Goal: Transaction & Acquisition: Purchase product/service

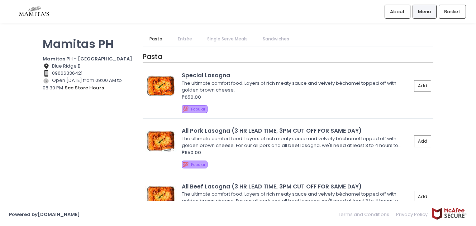
click at [98, 88] on button "see store hours" at bounding box center [84, 88] width 40 height 8
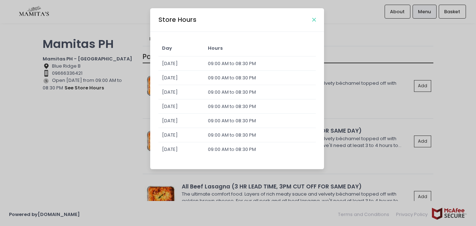
click at [314, 19] on icon "Close" at bounding box center [314, 19] width 4 height 5
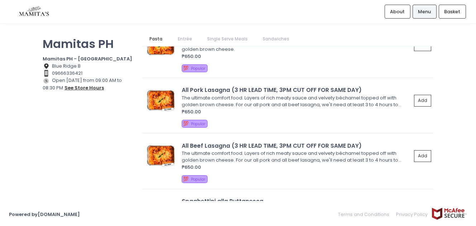
scroll to position [45, 0]
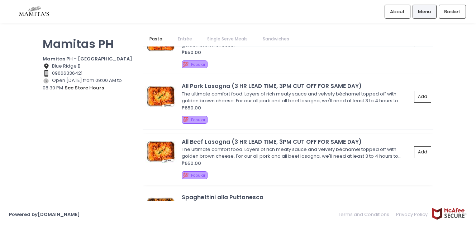
click at [291, 156] on div "The ultimate comfort food. Layers of rich meaty sauce and velvety béchamel topp…" at bounding box center [295, 153] width 227 height 14
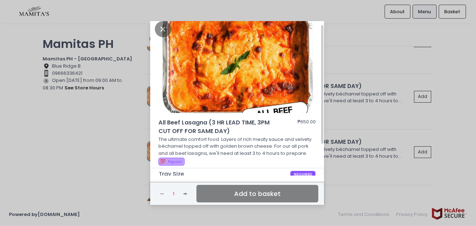
scroll to position [0, 0]
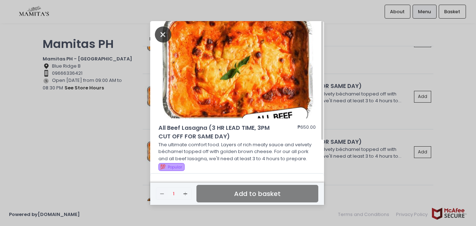
click at [163, 35] on icon "Close" at bounding box center [163, 34] width 16 height 16
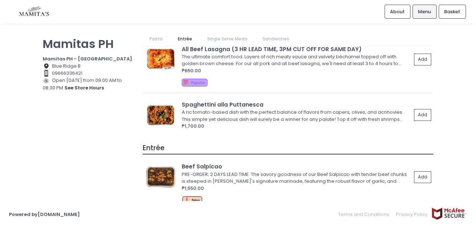
scroll to position [137, 0]
click at [267, 117] on div "A ric tomato-based dish with the perfect balance of flavors from capers, olives…" at bounding box center [295, 116] width 227 height 14
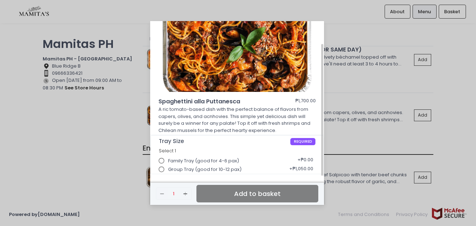
scroll to position [26, 0]
click at [162, 169] on input "Group Tray (good for 10-12 pax)" at bounding box center [162, 170] width 14 height 14
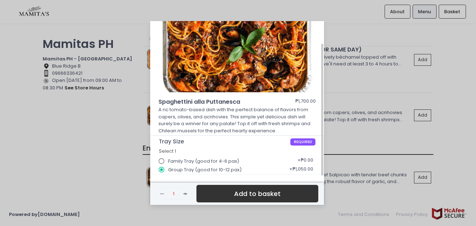
scroll to position [0, 0]
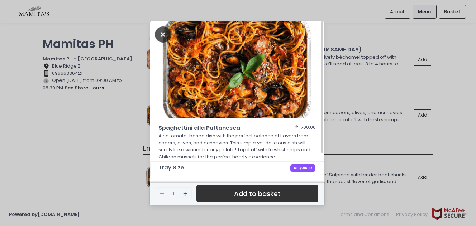
click at [162, 33] on icon "Close" at bounding box center [163, 34] width 16 height 16
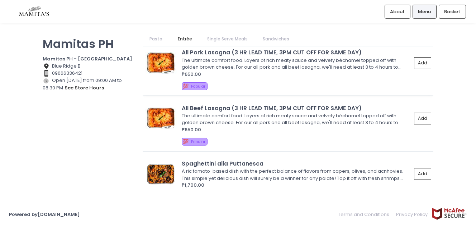
scroll to position [65, 0]
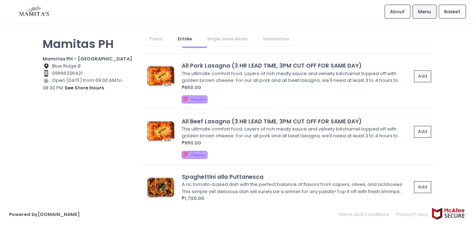
click at [320, 130] on div "The ultimate comfort food. Layers of rich meaty sauce and velvety béchamel topp…" at bounding box center [295, 133] width 227 height 14
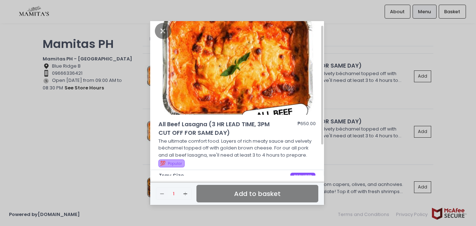
scroll to position [0, 0]
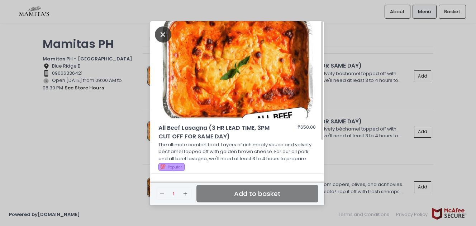
click at [162, 32] on icon "Close" at bounding box center [163, 34] width 16 height 16
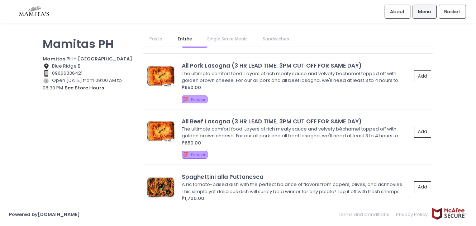
click at [245, 75] on div "The ultimate comfort food. Layers of rich meaty sauce and velvety béchamel topp…" at bounding box center [295, 77] width 227 height 14
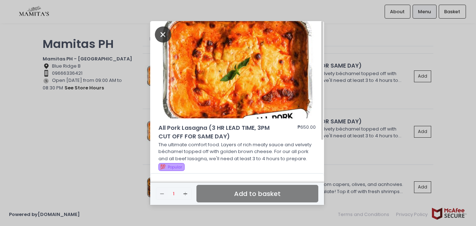
click at [165, 33] on icon "Close" at bounding box center [163, 34] width 16 height 16
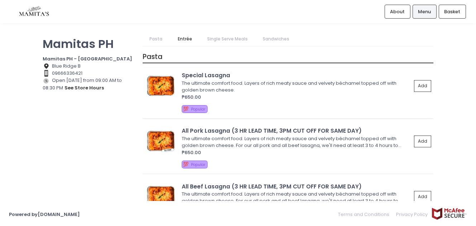
click at [244, 85] on div "The ultimate comfort food. Layers of rich meaty sauce and velvety béchamel topp…" at bounding box center [295, 87] width 227 height 14
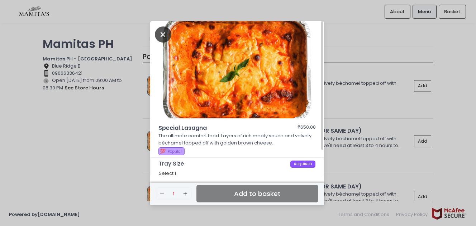
click at [162, 32] on icon "Close" at bounding box center [163, 34] width 16 height 16
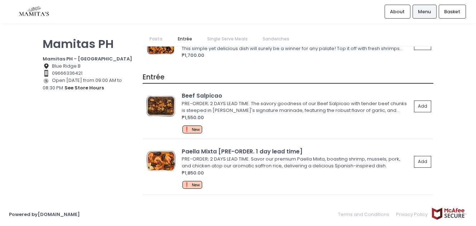
scroll to position [213, 0]
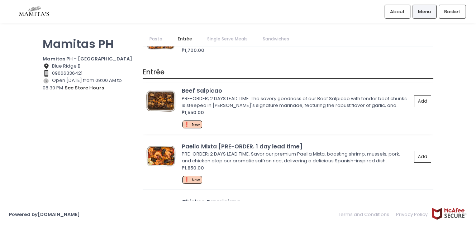
click at [272, 98] on div "PRE-ORDER; 2 DAYS LEAD TIME. The savory goodness of our Beef Salpicao with tend…" at bounding box center [295, 102] width 227 height 14
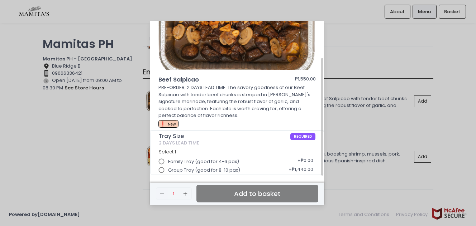
scroll to position [0, 0]
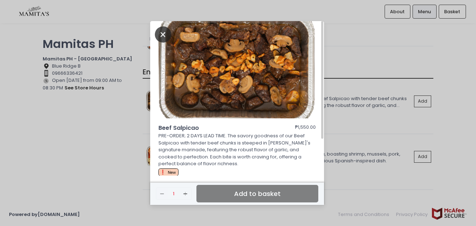
click at [164, 36] on icon "Close" at bounding box center [163, 34] width 16 height 16
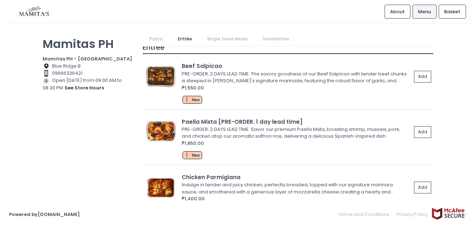
scroll to position [244, 0]
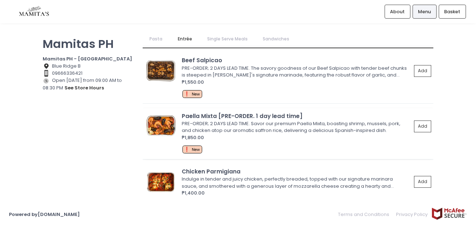
click at [279, 127] on div "PRE-ORDER; 2 DAYS LEAD TIME. Savor our premium Paella Mixta, boasting shrimp, m…" at bounding box center [295, 127] width 227 height 14
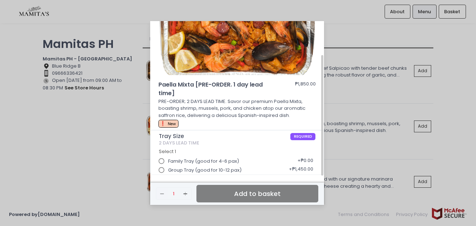
scroll to position [0, 0]
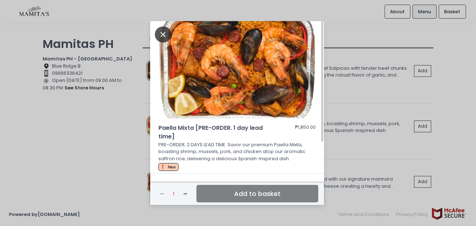
click at [163, 33] on icon "Close" at bounding box center [163, 34] width 16 height 16
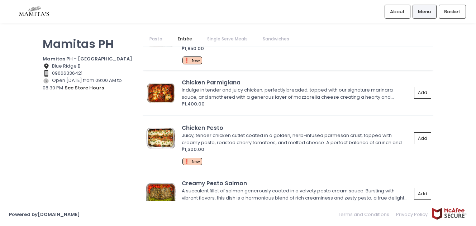
scroll to position [339, 0]
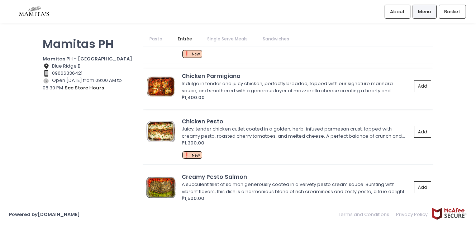
click at [272, 85] on div "Indulge in tender and juicy chicken, perfectly breaded, topped with our signatu…" at bounding box center [295, 87] width 227 height 14
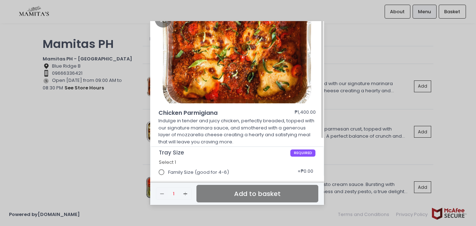
scroll to position [0, 0]
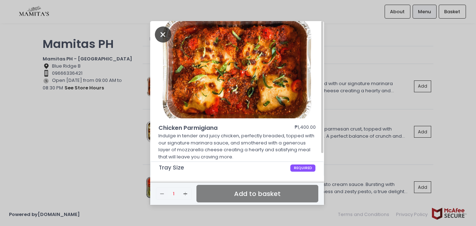
click at [167, 34] on icon "Close" at bounding box center [163, 34] width 16 height 16
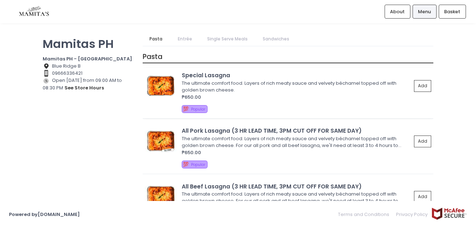
click at [269, 81] on div "The ultimate comfort food. Layers of rich meaty sauce and velvety béchamel topp…" at bounding box center [295, 87] width 227 height 14
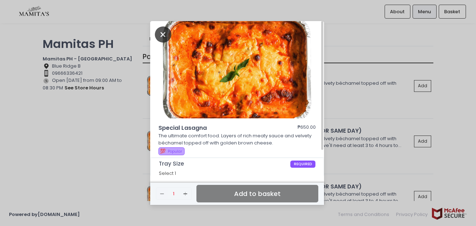
click at [164, 35] on icon "Close" at bounding box center [163, 34] width 16 height 16
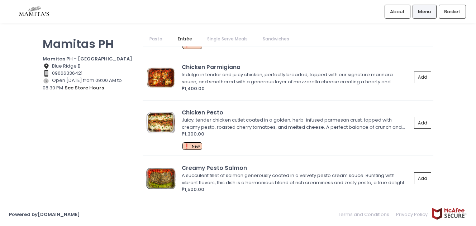
scroll to position [353, 0]
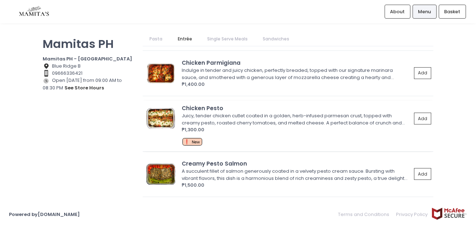
click at [256, 112] on div "Juicy, tender chicken cutlet coated in a golden, herb-infused parmesan crust, t…" at bounding box center [295, 119] width 227 height 14
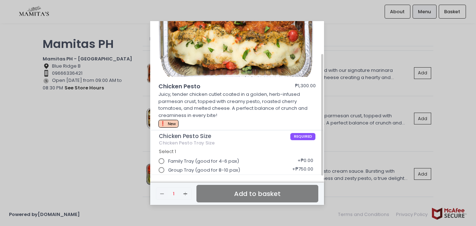
scroll to position [0, 0]
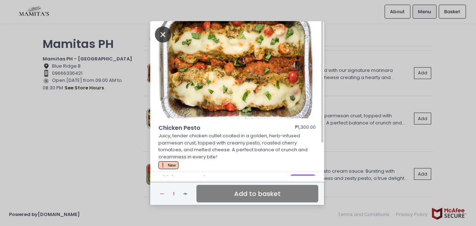
click at [164, 35] on icon "Close" at bounding box center [163, 34] width 16 height 16
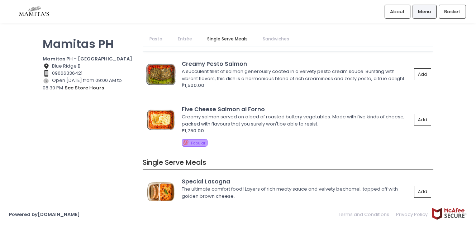
scroll to position [459, 0]
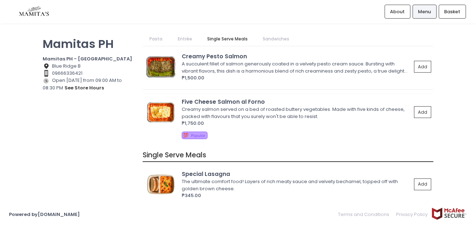
click at [278, 114] on div "Creamy salmon served on a bed of roasted buttery vegetables. Made with five kin…" at bounding box center [295, 113] width 227 height 14
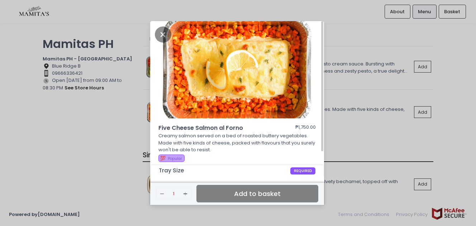
scroll to position [0, 0]
click at [164, 35] on icon "Close" at bounding box center [163, 34] width 16 height 16
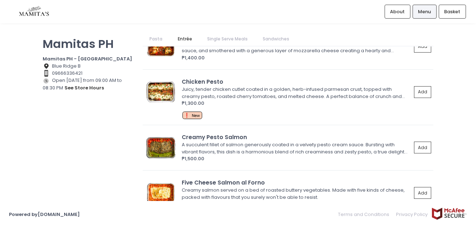
scroll to position [377, 0]
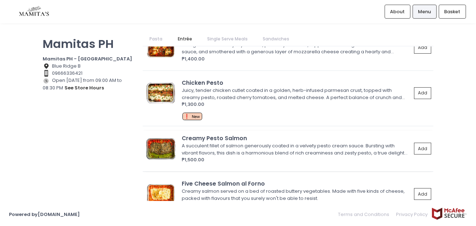
click at [279, 143] on div "A succulent fillet of salmon generously coated in a velvety pesto cream sauce. …" at bounding box center [295, 150] width 227 height 14
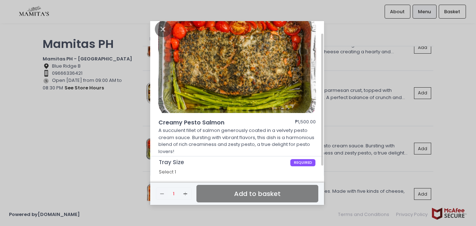
scroll to position [0, 0]
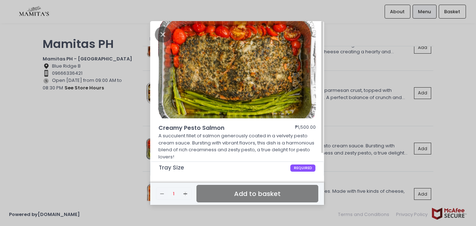
click at [255, 140] on p "A succulent fillet of salmon generously coated in a velvety pesto cream sauce. …" at bounding box center [237, 146] width 158 height 28
click at [162, 34] on icon "Close" at bounding box center [163, 34] width 16 height 16
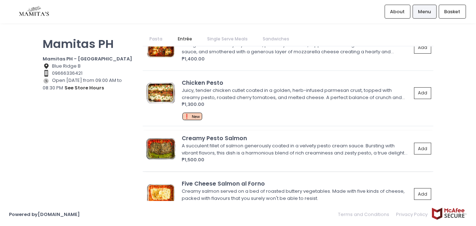
click at [218, 140] on div "Creamy Pesto Salmon" at bounding box center [297, 138] width 230 height 8
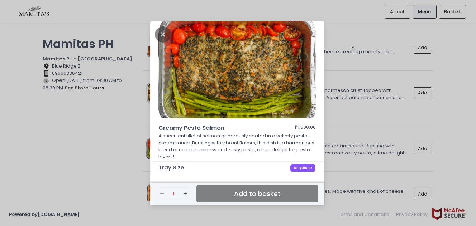
click at [113, 134] on div "Creamy Pesto Salmon ₱1,500.00 A succulent fillet of salmon generously coated in…" at bounding box center [238, 113] width 476 height 226
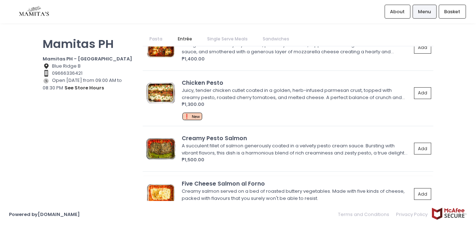
click at [221, 193] on div "Creamy salmon served on a bed of roasted buttery vegetables. Made with five kin…" at bounding box center [295, 195] width 227 height 14
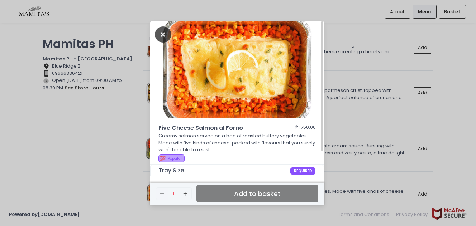
click at [165, 36] on icon "Close" at bounding box center [163, 34] width 16 height 16
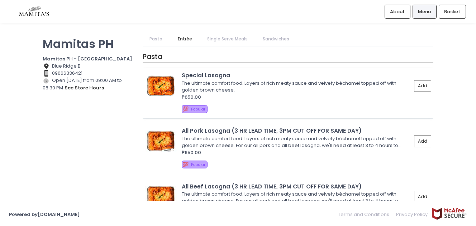
click at [236, 82] on div "The ultimate comfort food. Layers of rich meaty sauce and velvety béchamel topp…" at bounding box center [295, 87] width 227 height 14
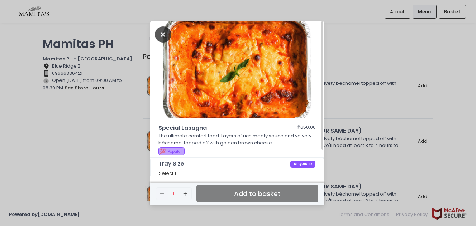
click at [163, 34] on icon "Close" at bounding box center [163, 34] width 16 height 16
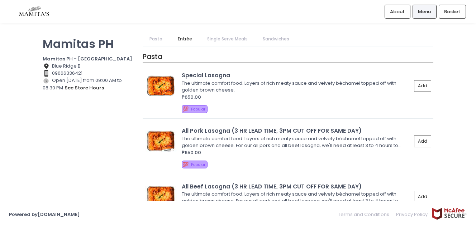
click at [424, 13] on span "Menu" at bounding box center [424, 11] width 13 height 7
click at [426, 14] on span "Menu" at bounding box center [424, 11] width 13 height 7
click at [449, 11] on span "Basket" at bounding box center [452, 11] width 16 height 7
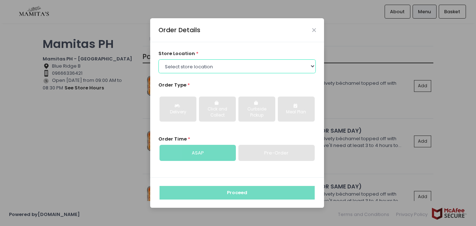
click at [310, 67] on select "Select store location Mamitas PH - [GEOGRAPHIC_DATA] Mamitas PH - [GEOGRAPHIC_D…" at bounding box center [237, 66] width 158 height 14
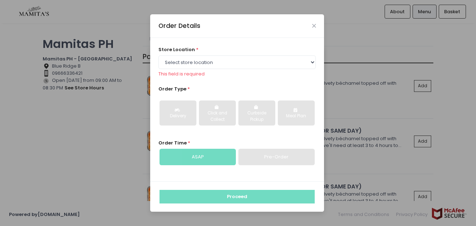
click at [280, 49] on div "store location * Select store location Mamitas PH - [GEOGRAPHIC_DATA] Mamitas P…" at bounding box center [237, 110] width 174 height 144
click at [312, 62] on select "Select store location Mamitas PH - [GEOGRAPHIC_DATA] Mamitas PH - [GEOGRAPHIC_D…" at bounding box center [237, 63] width 158 height 14
select select "6602978951b8268a02d72b28"
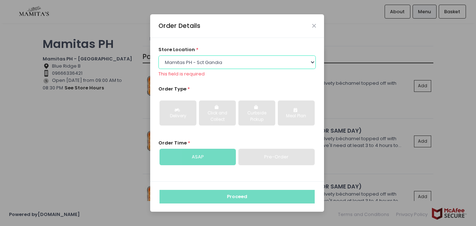
click at [158, 59] on select "Select store location Mamitas PH - [GEOGRAPHIC_DATA] Mamitas PH - [GEOGRAPHIC_D…" at bounding box center [237, 63] width 158 height 14
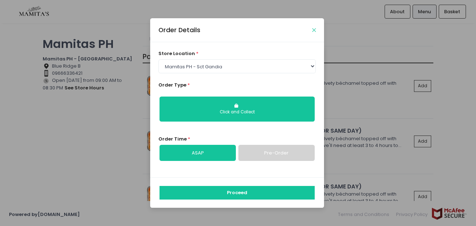
click at [314, 30] on icon "Close" at bounding box center [314, 30] width 4 height 5
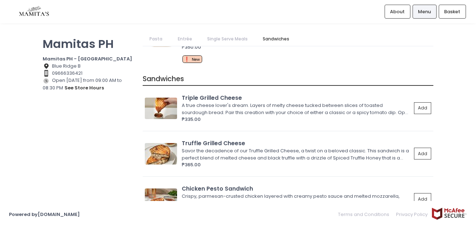
scroll to position [872, 0]
